Goal: Information Seeking & Learning: Find specific fact

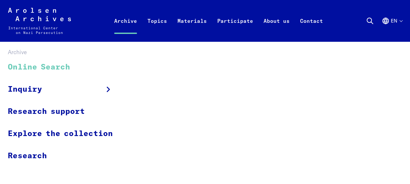
click at [28, 67] on link "Online Search" at bounding box center [64, 67] width 113 height 22
click at [38, 67] on link "Online Search" at bounding box center [64, 67] width 113 height 22
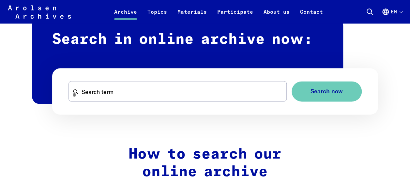
scroll to position [390, 0]
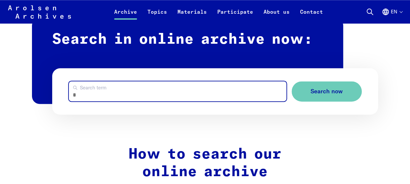
click at [178, 90] on input "Search term" at bounding box center [178, 91] width 218 height 20
type input "*****"
click at [291, 81] on button "Search now" at bounding box center [326, 91] width 70 height 21
